Goal: Complete application form: Complete application form

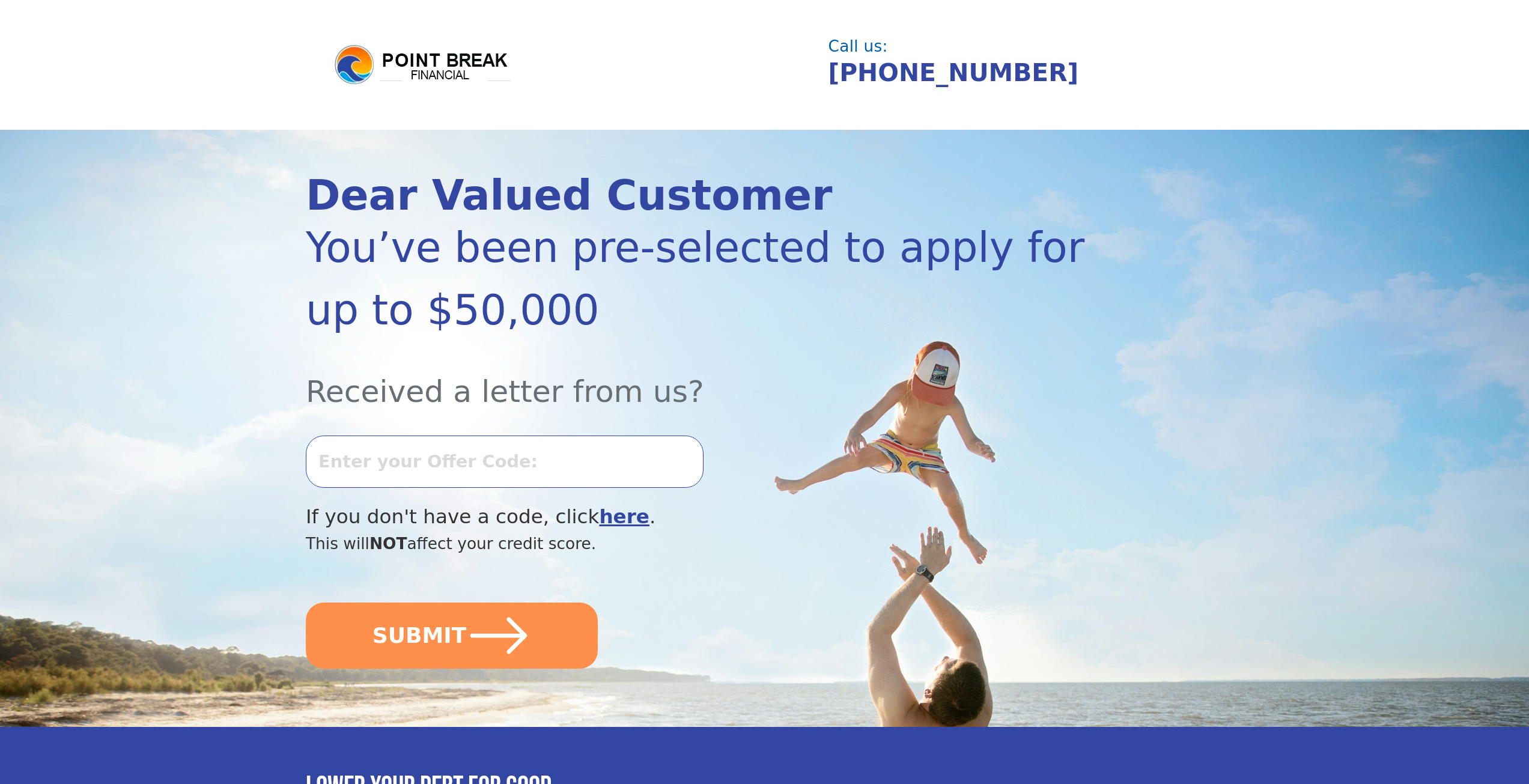
click at [457, 466] on input "text" at bounding box center [504, 461] width 398 height 51
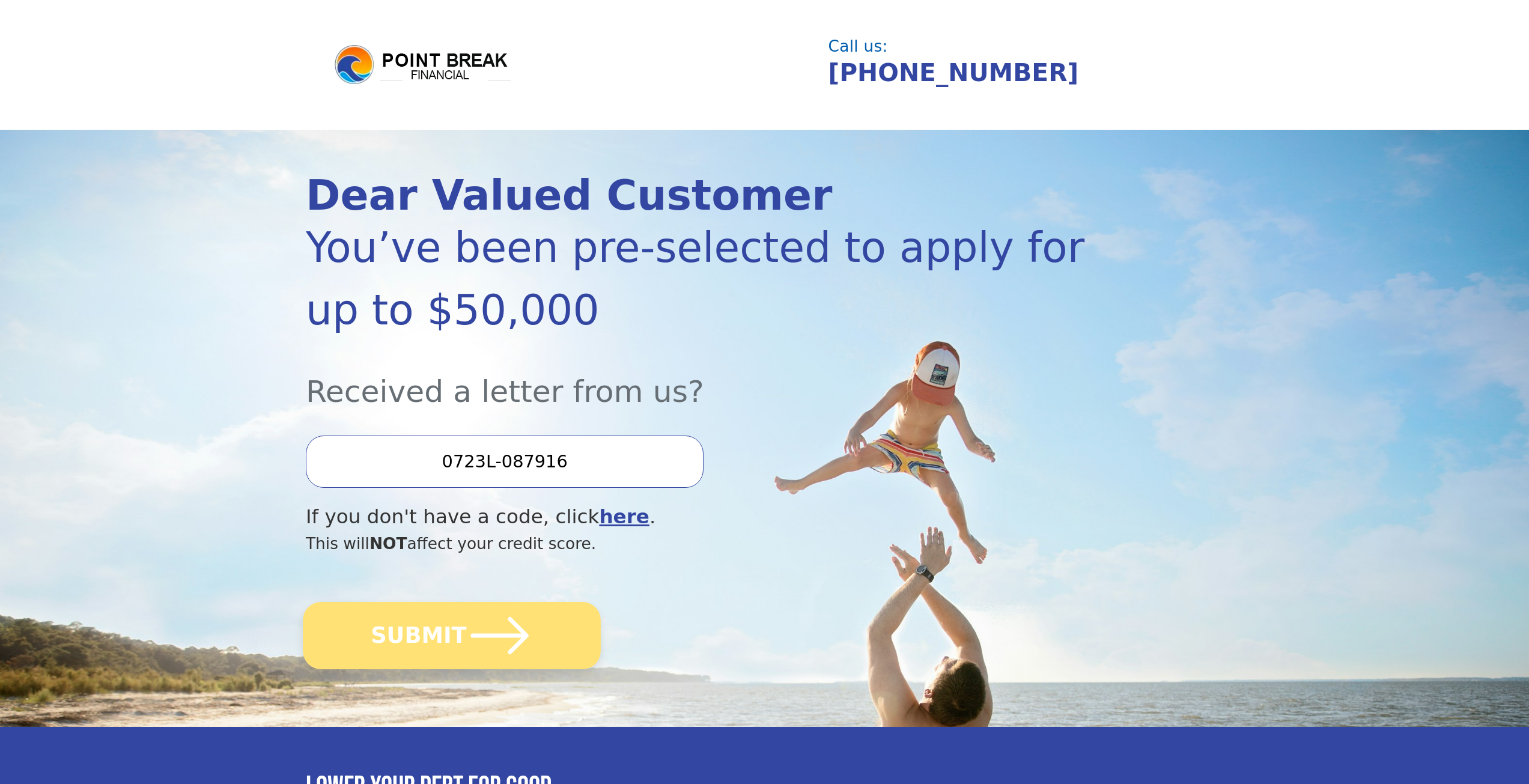
type input "0723L-087916"
click at [442, 625] on button "SUBMIT" at bounding box center [452, 635] width 298 height 68
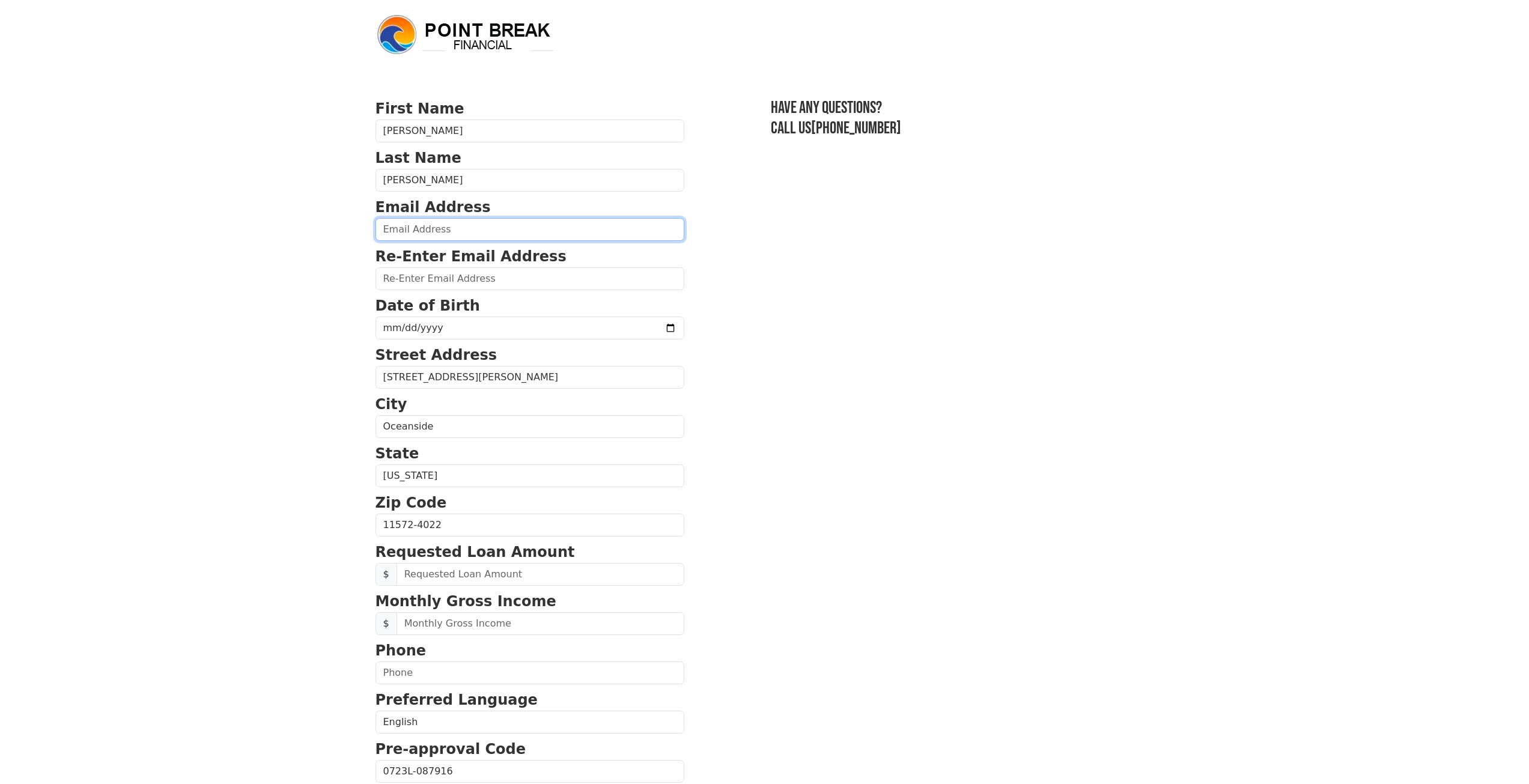
click at [473, 231] on input "email" at bounding box center [530, 229] width 309 height 23
type input "[EMAIL_ADDRESS][DOMAIN_NAME]"
type input "[PHONE_NUMBER]"
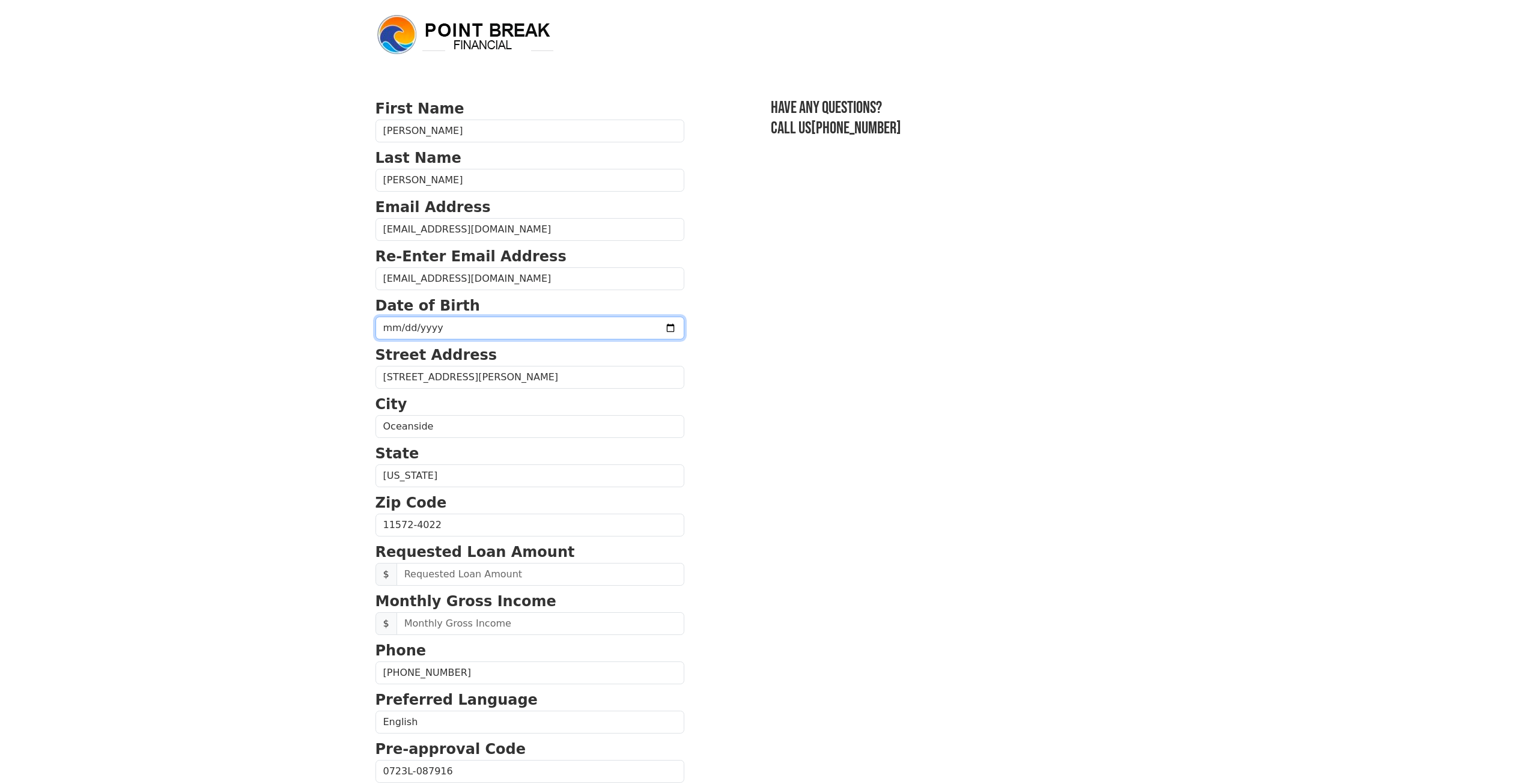
click at [438, 324] on input "date" at bounding box center [530, 328] width 309 height 23
type input "[DATE]"
click at [890, 328] on section "First Name [PERSON_NAME] Last Name [PERSON_NAME] Email Address [EMAIL_ADDRESS][…" at bounding box center [764, 526] width 779 height 856
click at [550, 574] on input "text" at bounding box center [540, 574] width 288 height 23
type input "20,000.00"
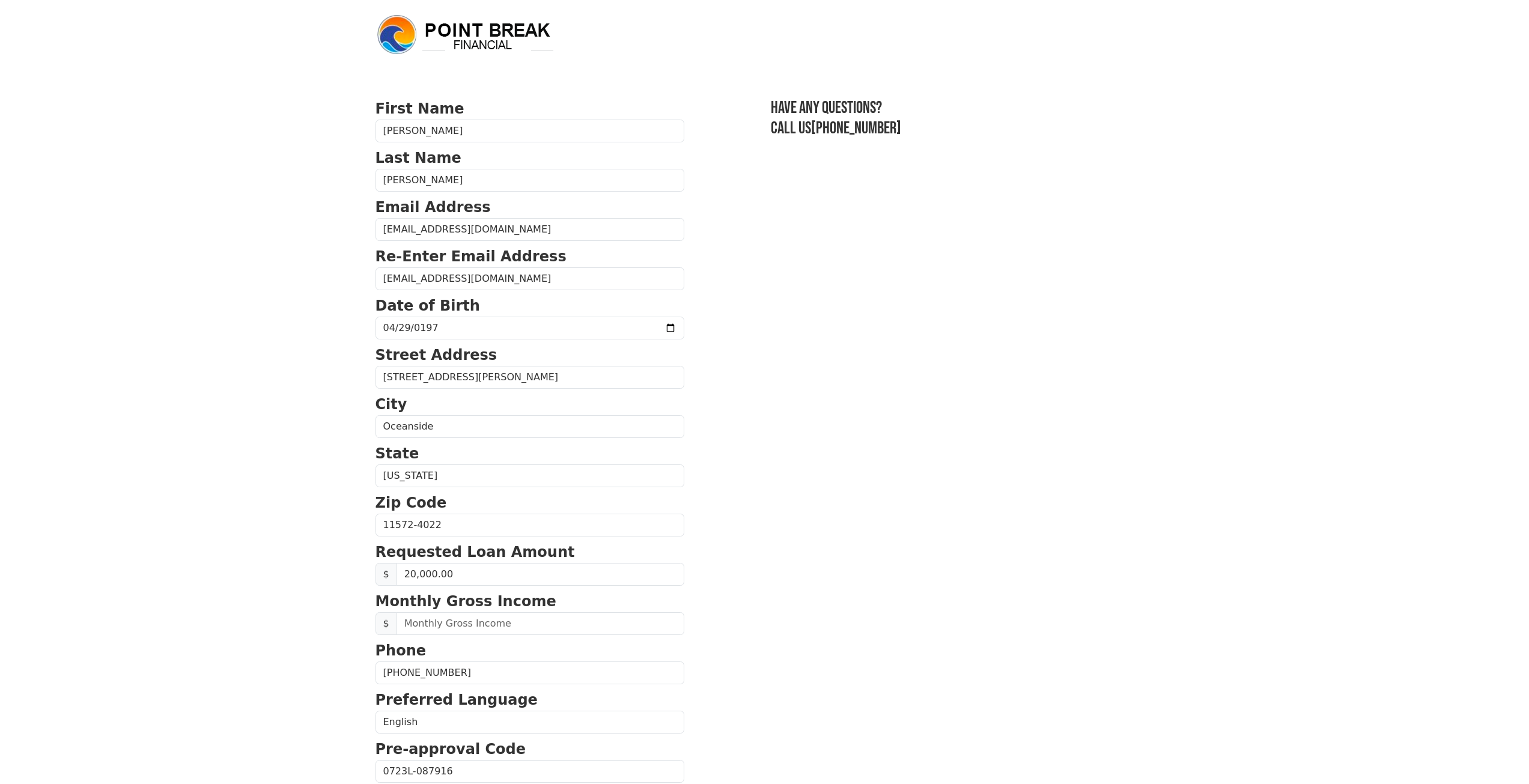
click at [742, 519] on section "First Name [PERSON_NAME] Last Name [PERSON_NAME] Email Address [EMAIL_ADDRESS][…" at bounding box center [764, 526] width 779 height 856
click at [505, 628] on input "text" at bounding box center [540, 624] width 288 height 23
type input "7,400.00"
click at [748, 588] on section "First Name [PERSON_NAME] Last Name [PERSON_NAME] Email Address [EMAIL_ADDRESS][…" at bounding box center [764, 526] width 779 height 856
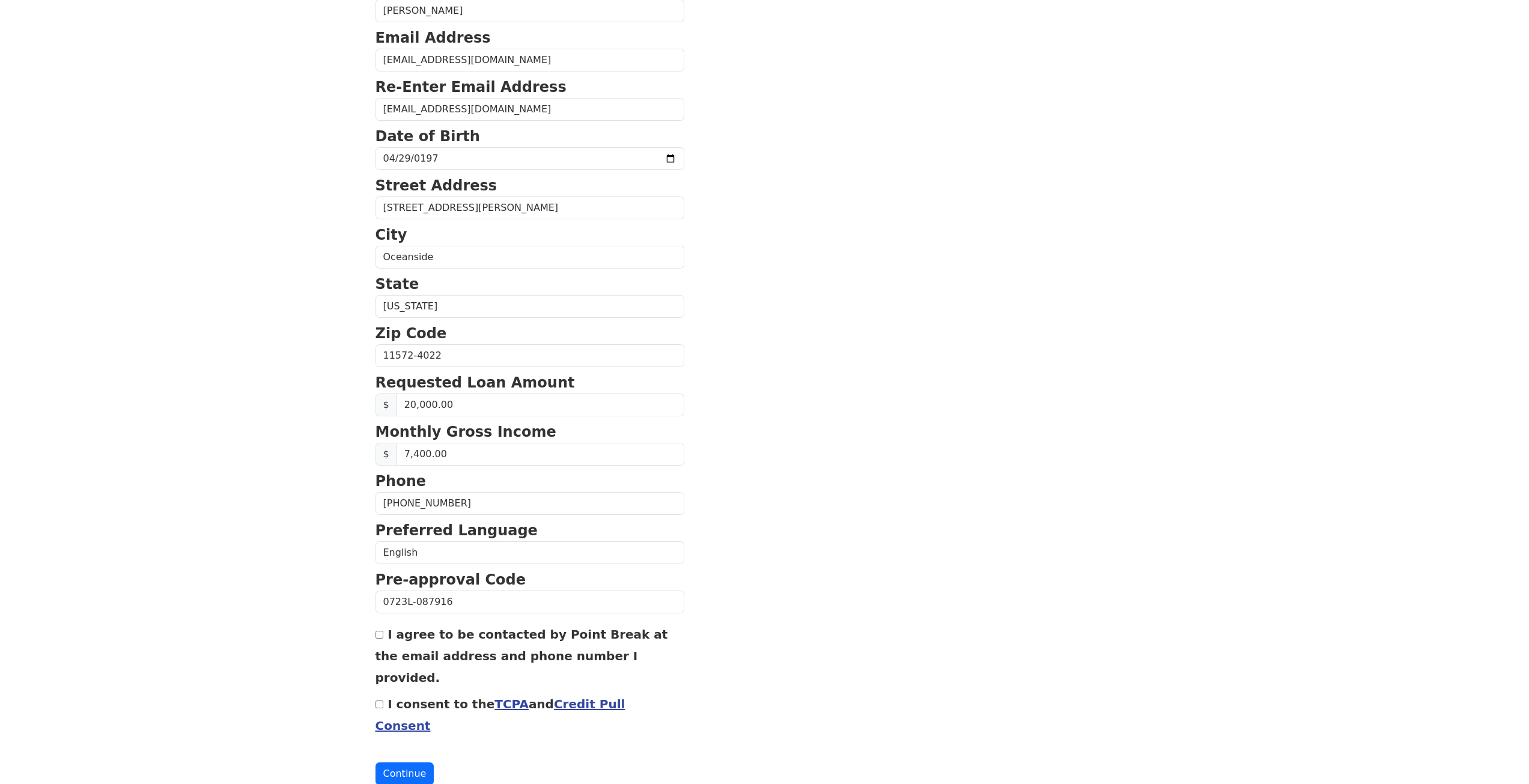
scroll to position [173, 0]
